Goal: Communication & Community: Share content

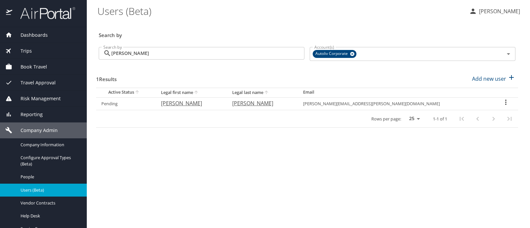
click at [41, 51] on div "Trips" at bounding box center [43, 50] width 76 height 7
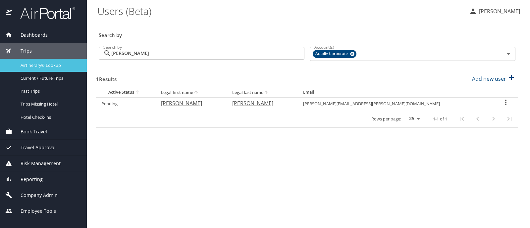
click at [54, 63] on span "Airtinerary® Lookup" at bounding box center [50, 65] width 58 height 6
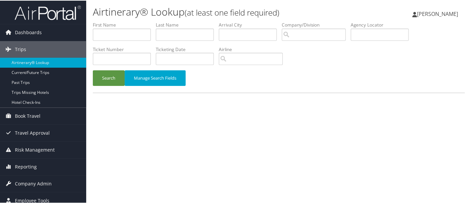
click at [173, 28] on input "text" at bounding box center [185, 34] width 58 height 12
type input "risk"
click at [111, 80] on button "Search" at bounding box center [109, 78] width 32 height 16
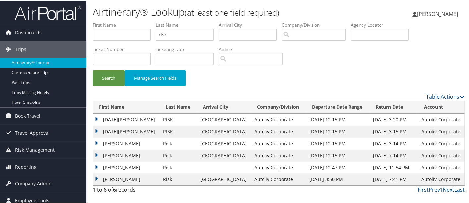
click at [95, 118] on td "LUCIA TAYLOR" at bounding box center [126, 119] width 67 height 12
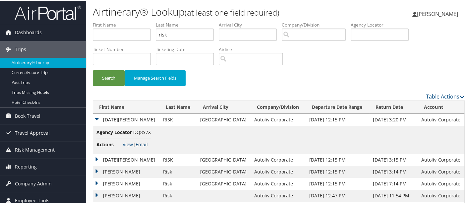
click at [142, 144] on link "Email" at bounding box center [142, 144] width 12 height 6
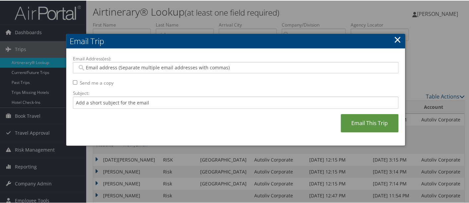
click at [147, 67] on input "Email Address(es):" at bounding box center [235, 67] width 317 height 7
type input "ruth"
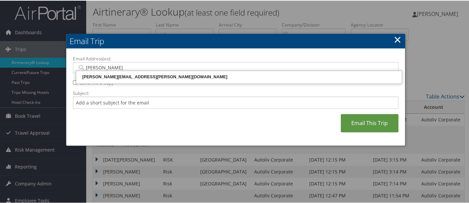
click at [147, 78] on div "RUTH.WILKENING@AUTOLIV.COM" at bounding box center [238, 76] width 323 height 7
type input "RUTH.WILKENING@AUTOLIV.COM"
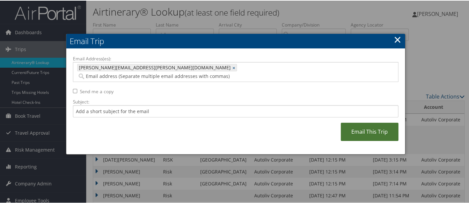
click at [369, 122] on link "Email This Trip" at bounding box center [370, 131] width 58 height 18
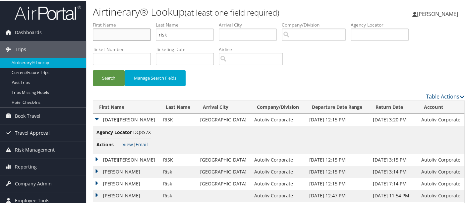
click at [129, 34] on input "text" at bounding box center [122, 34] width 58 height 12
